Goal: Check status: Check status

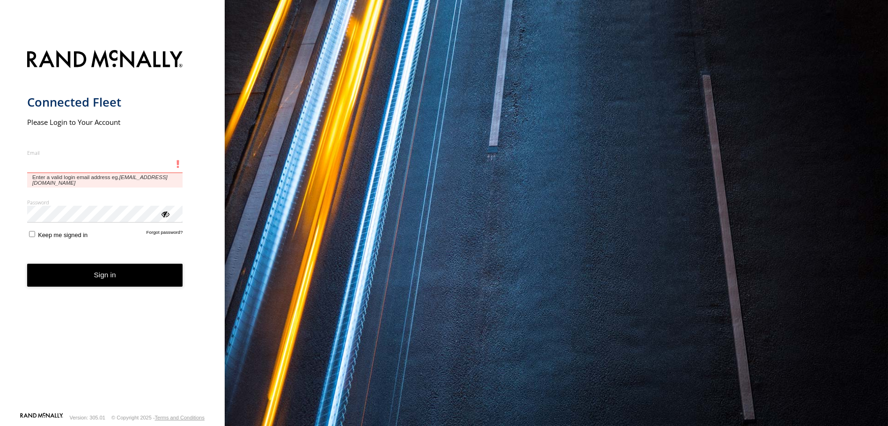
type input "**********"
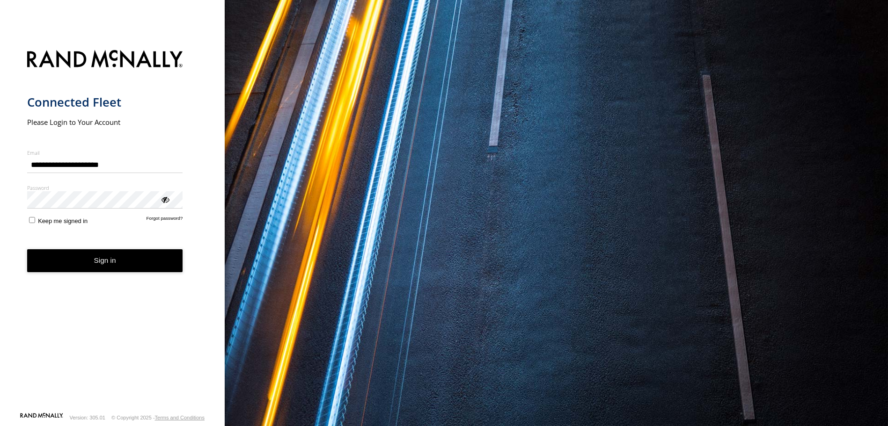
click at [27, 249] on button "Sign in" at bounding box center [105, 260] width 156 height 23
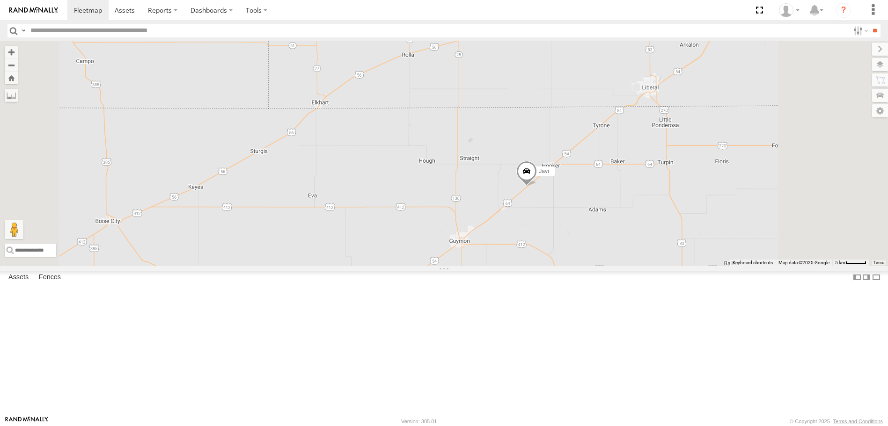
drag, startPoint x: 467, startPoint y: 221, endPoint x: 468, endPoint y: 90, distance: 130.6
click at [468, 91] on div "7 Javi" at bounding box center [444, 153] width 888 height 225
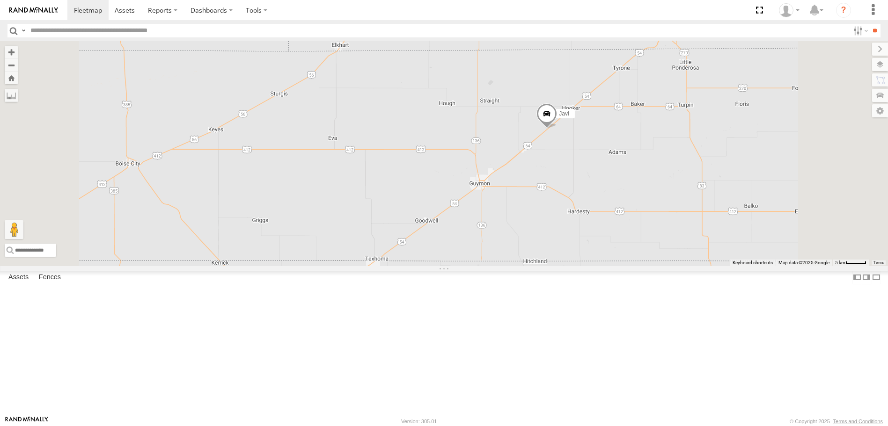
drag, startPoint x: 459, startPoint y: 215, endPoint x: 478, endPoint y: 164, distance: 54.5
click at [478, 164] on div "7 Javi" at bounding box center [444, 153] width 888 height 225
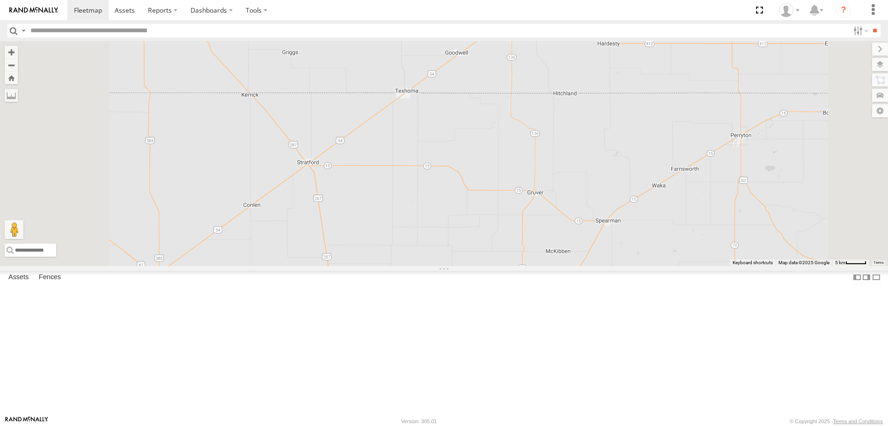
drag, startPoint x: 634, startPoint y: 206, endPoint x: 666, endPoint y: 21, distance: 188.2
click at [666, 21] on body at bounding box center [444, 213] width 888 height 426
drag, startPoint x: 564, startPoint y: 116, endPoint x: 655, endPoint y: 97, distance: 92.7
click at [655, 97] on div "7 Javi" at bounding box center [444, 153] width 888 height 225
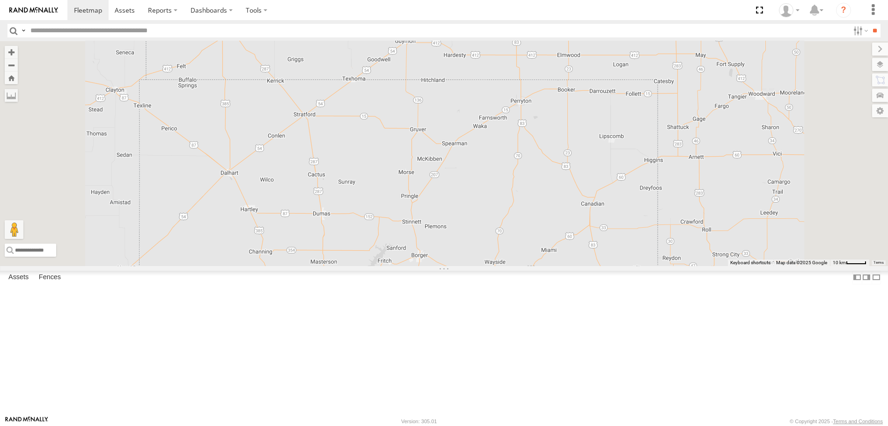
click at [449, 14] on span at bounding box center [438, 0] width 21 height 25
click at [502, 7] on div at bounding box center [438, 0] width 127 height 14
click at [451, 3] on label at bounding box center [442, -1] width 18 height 7
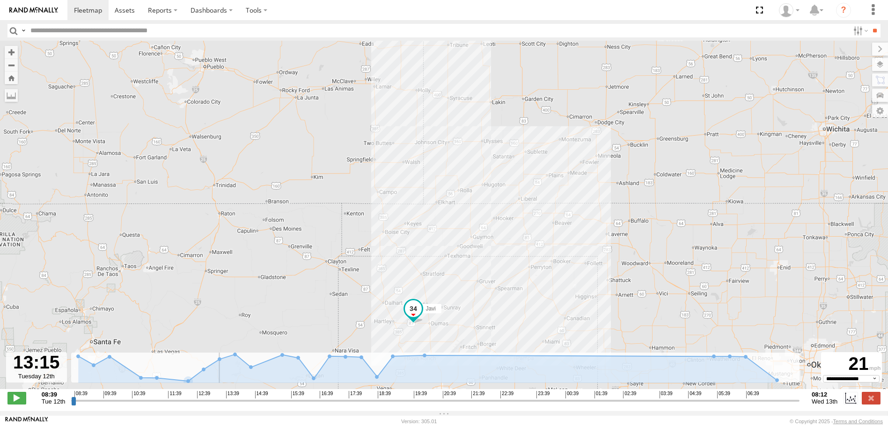
drag, startPoint x: 73, startPoint y: 405, endPoint x: 214, endPoint y: 394, distance: 141.3
type input "**********"
click at [214, 396] on input "range" at bounding box center [435, 400] width 728 height 9
